Goal: Find specific page/section: Find specific page/section

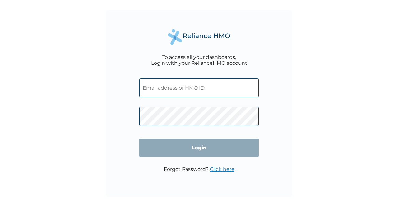
click at [200, 86] on input "text" at bounding box center [198, 87] width 119 height 19
paste input "OHT/12979/A"
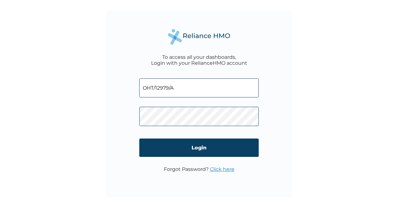
type input "OHT/12979/A"
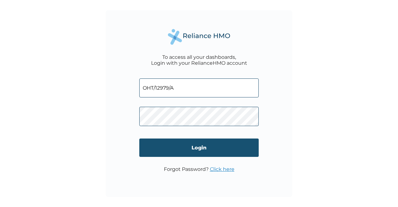
click at [228, 155] on input "Login" at bounding box center [198, 147] width 119 height 18
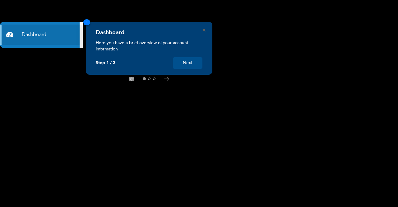
click at [192, 62] on button "Next" at bounding box center [188, 63] width 30 height 12
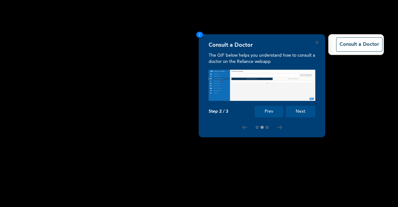
click at [301, 109] on button "Next" at bounding box center [301, 112] width 30 height 12
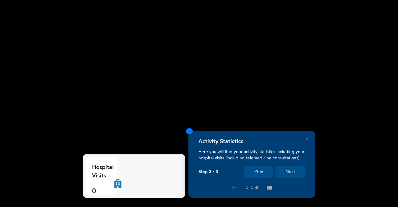
click at [294, 172] on button "Next" at bounding box center [291, 172] width 30 height 12
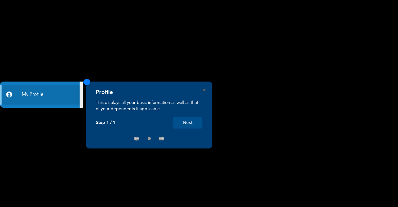
click at [193, 120] on button "Next" at bounding box center [188, 123] width 30 height 12
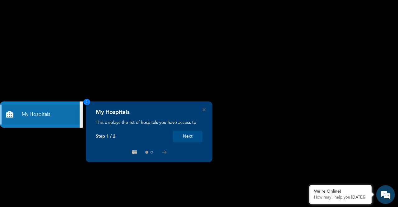
click at [189, 137] on button "Next" at bounding box center [188, 137] width 30 height 12
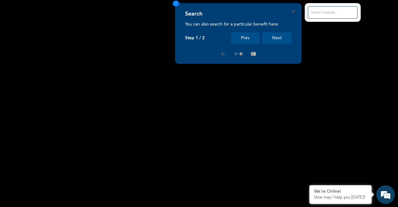
click at [278, 37] on button "Next" at bounding box center [277, 38] width 30 height 12
click at [293, 12] on icon "Close" at bounding box center [293, 11] width 3 height 3
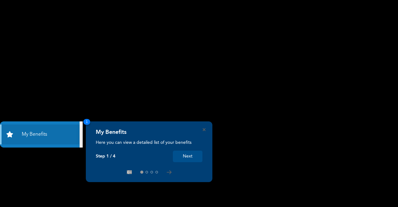
click at [183, 155] on button "Next" at bounding box center [188, 157] width 30 height 12
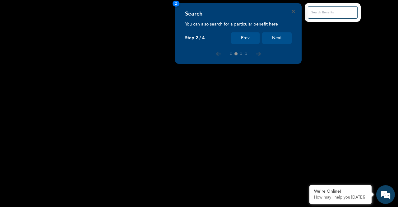
click at [278, 34] on button "Next" at bounding box center [277, 38] width 30 height 12
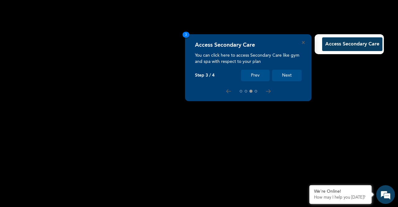
click at [290, 71] on button "Next" at bounding box center [287, 76] width 30 height 12
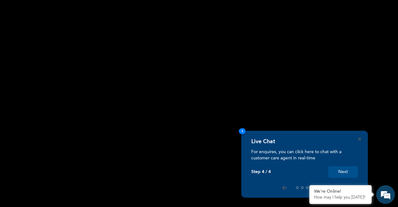
click at [345, 171] on button "Next" at bounding box center [343, 172] width 30 height 12
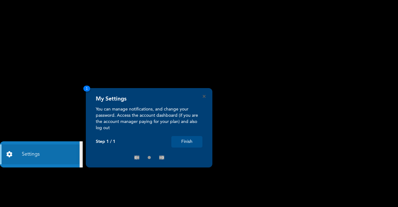
click at [195, 141] on button "Finish" at bounding box center [186, 142] width 31 height 12
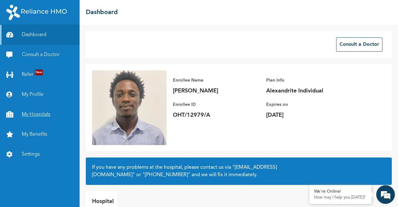
click at [40, 110] on link "My Hospitals" at bounding box center [40, 114] width 80 height 20
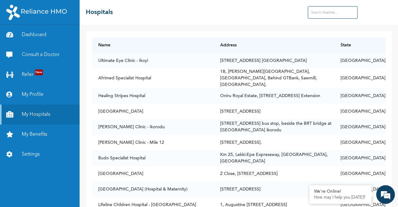
click at [346, 12] on input "text" at bounding box center [333, 12] width 50 height 12
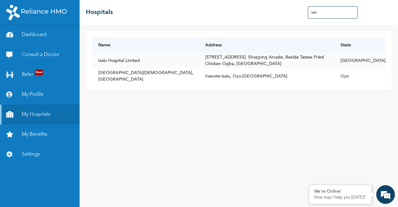
type input "isalu"
click at [320, 58] on td "[STREET_ADDRESS]. Shopping Arcade, Beside Tastee Fried Chicken Ogba, [GEOGRAPHI…" at bounding box center [266, 61] width 135 height 16
click at [120, 60] on td "Isalu Hospital Limited" at bounding box center [145, 61] width 107 height 16
click at [199, 56] on td "[STREET_ADDRESS]. Shopping Arcade, Beside Tastee Fried Chicken Ogba, [GEOGRAPHI…" at bounding box center [266, 61] width 135 height 16
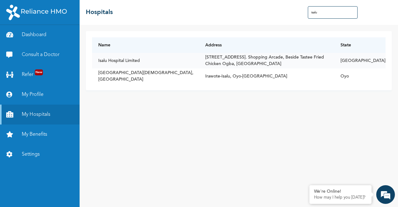
click at [114, 58] on td "Isalu Hospital Limited" at bounding box center [145, 61] width 107 height 16
click at [39, 133] on link "My Benefits" at bounding box center [40, 134] width 80 height 20
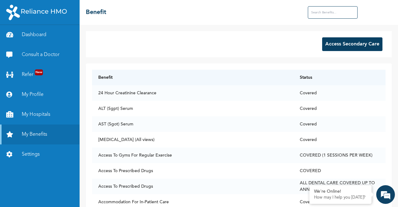
click at [144, 29] on div "Access Secondary Care Benefit Status 24 Hour Creatinine Clearance Covered ALT (…" at bounding box center [239, 116] width 318 height 182
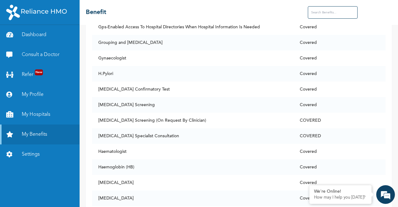
scroll to position [1804, 0]
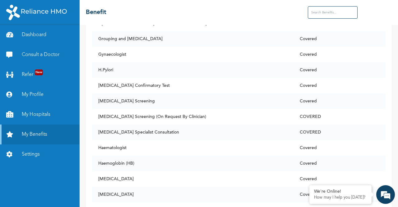
click at [323, 13] on input "text" at bounding box center [333, 12] width 50 height 12
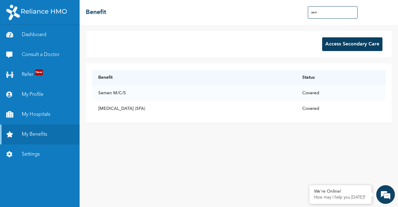
scroll to position [0, 0]
type input "sem"
click at [38, 113] on link "My Hospitals" at bounding box center [40, 114] width 80 height 20
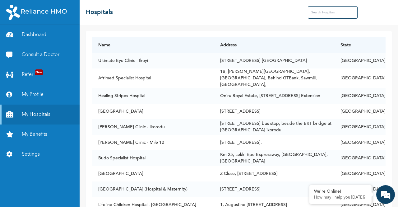
click at [332, 15] on input "text" at bounding box center [333, 12] width 50 height 12
type input "isalu"
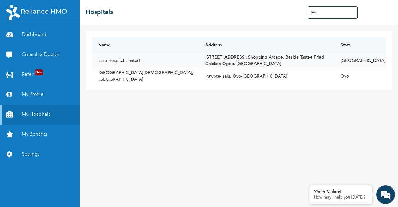
click at [322, 59] on td "[STREET_ADDRESS]. Shopping Arcade, Beside Tastee Fried Chicken Ogba, [GEOGRAPHI…" at bounding box center [266, 61] width 135 height 16
click at [35, 94] on link "My Profile" at bounding box center [40, 95] width 80 height 20
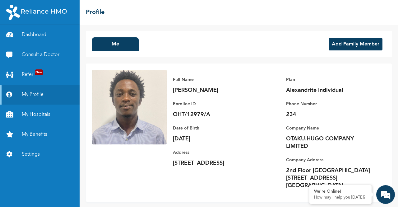
scroll to position [7, 0]
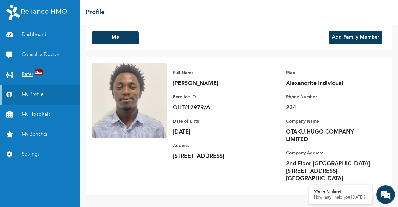
click at [39, 69] on link "Refer New" at bounding box center [40, 75] width 80 height 20
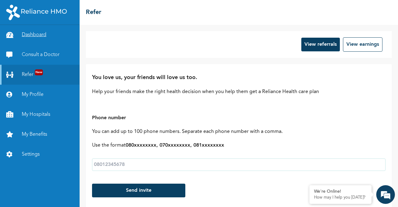
click at [41, 31] on link "Dashboard" at bounding box center [40, 35] width 80 height 20
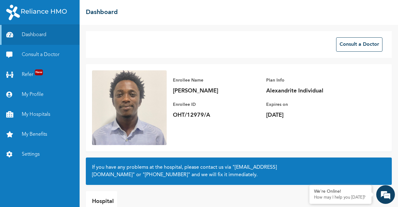
click at [215, 31] on div "Consult a Doctor Enrollee Name [PERSON_NAME] Enrollee ID OHT/12979/A Plan Info …" at bounding box center [239, 116] width 318 height 182
click at [32, 116] on link "My Hospitals" at bounding box center [40, 114] width 80 height 20
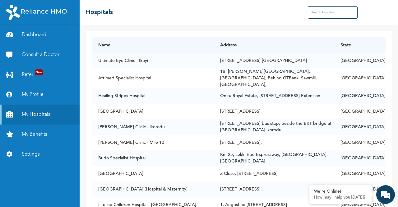
click at [327, 13] on input "text" at bounding box center [333, 12] width 50 height 12
type input "isalu"
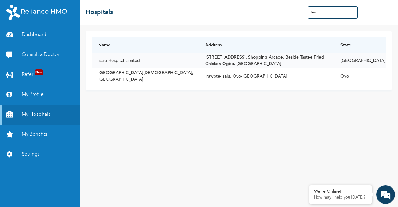
click at [318, 56] on td "[STREET_ADDRESS]. Shopping Arcade, Beside Tastee Fried Chicken Ogba, [GEOGRAPHI…" at bounding box center [266, 61] width 135 height 16
click at [116, 59] on td "Isalu Hospital Limited" at bounding box center [145, 61] width 107 height 16
click at [113, 58] on td "Isalu Hospital Limited" at bounding box center [145, 61] width 107 height 16
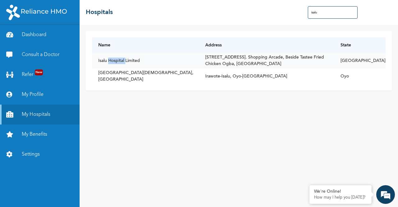
click at [113, 58] on td "Isalu Hospital Limited" at bounding box center [145, 61] width 107 height 16
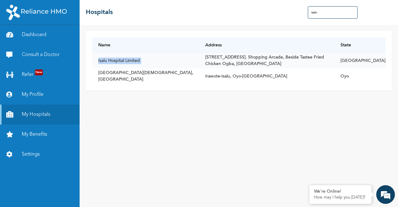
click at [113, 58] on td "Isalu Hospital Limited" at bounding box center [145, 61] width 107 height 16
click at [199, 58] on td "[STREET_ADDRESS]. Shopping Arcade, Beside Tastee Fried Chicken Ogba, [GEOGRAPHI…" at bounding box center [266, 61] width 135 height 16
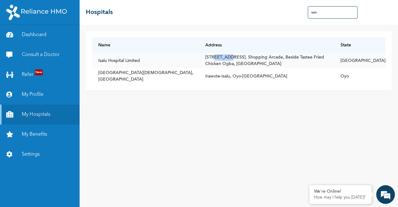
click at [199, 58] on td "[STREET_ADDRESS]. Shopping Arcade, Beside Tastee Fried Chicken Ogba, [GEOGRAPHI…" at bounding box center [266, 61] width 135 height 16
